Goal: Navigation & Orientation: Find specific page/section

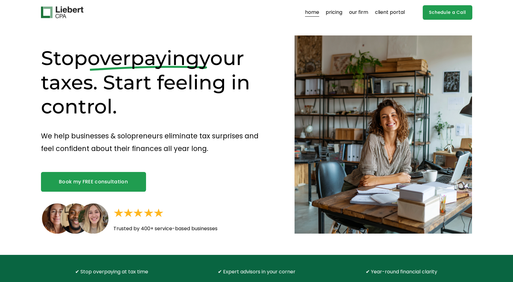
click at [363, 14] on link "our firm" at bounding box center [358, 12] width 19 height 10
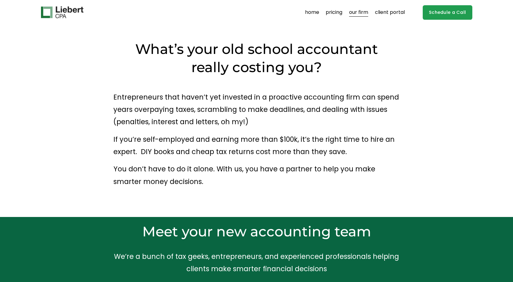
click at [399, 12] on link "client portal" at bounding box center [390, 12] width 30 height 10
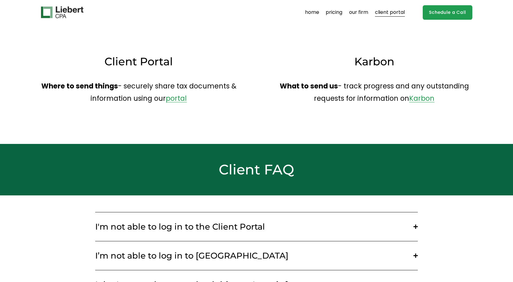
click at [308, 12] on link "home" at bounding box center [312, 12] width 14 height 10
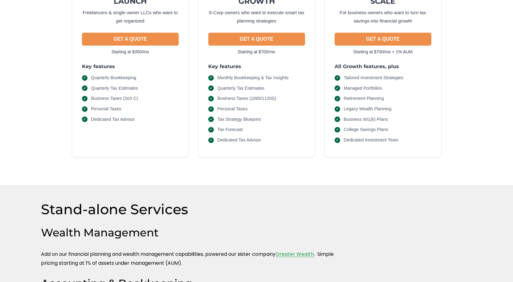
scroll to position [97, 0]
